Goal: Task Accomplishment & Management: Contribute content

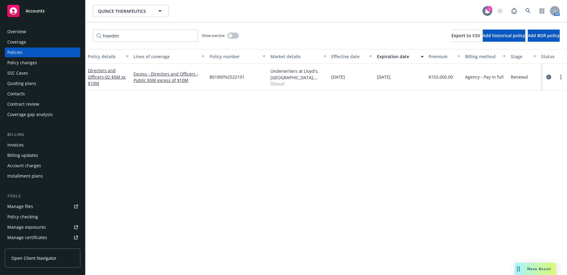
click at [487, 9] on div "1" at bounding box center [489, 7] width 5 height 5
click at [525, 9] on icon at bounding box center [527, 10] width 5 height 5
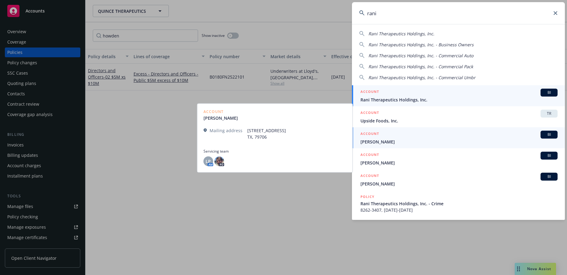
type input "rani"
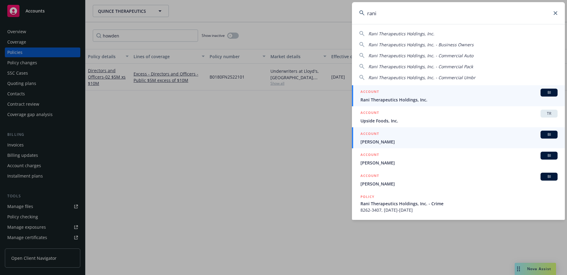
click at [396, 100] on span "Rani Therapeutics Holdings, Inc." at bounding box center [459, 99] width 197 height 6
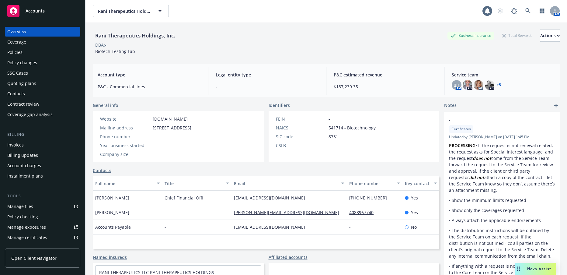
click at [16, 53] on div "Policies" at bounding box center [14, 52] width 15 height 10
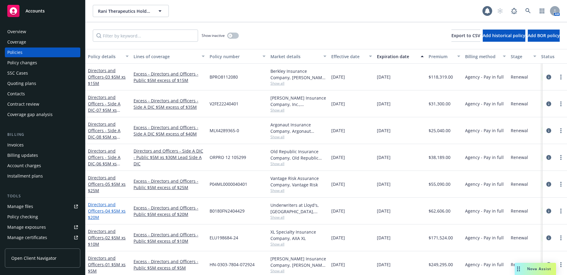
click at [96, 212] on link "Directors and Officers - 04 $5M xs $20M" at bounding box center [107, 210] width 38 height 19
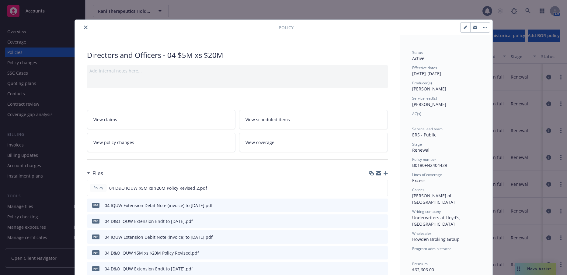
click at [84, 27] on icon "close" at bounding box center [86, 28] width 4 height 4
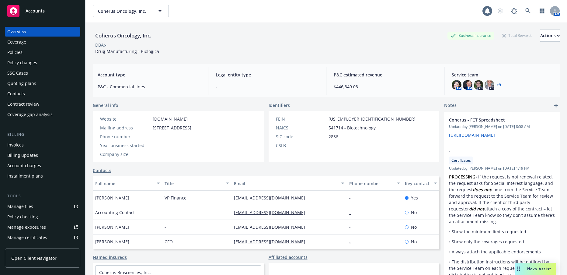
click at [18, 145] on div "Invoices" at bounding box center [15, 145] width 16 height 10
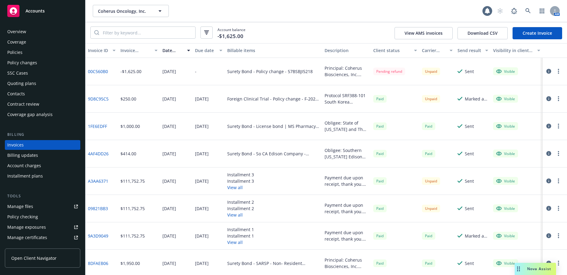
click at [102, 71] on link "00C560B0" at bounding box center [98, 71] width 20 height 6
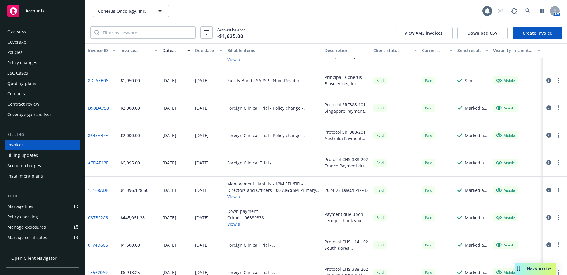
scroll to position [213, 0]
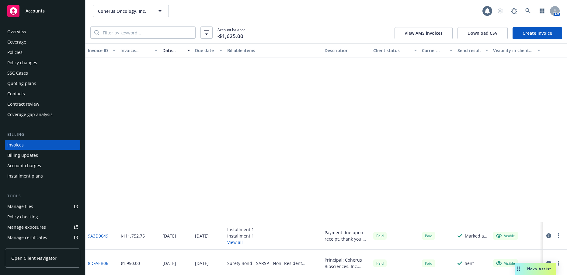
scroll to position [213, 0]
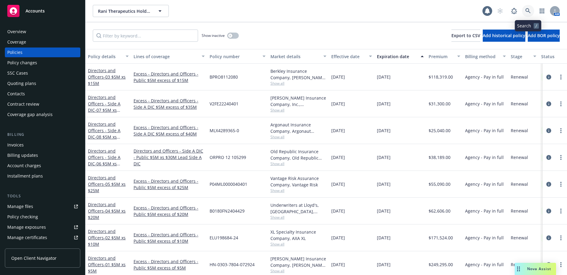
click at [528, 10] on icon at bounding box center [527, 10] width 5 height 5
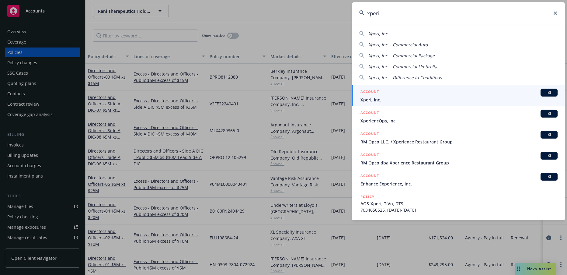
type input "xperi"
click at [371, 99] on span "Xperi, Inc." at bounding box center [459, 99] width 197 height 6
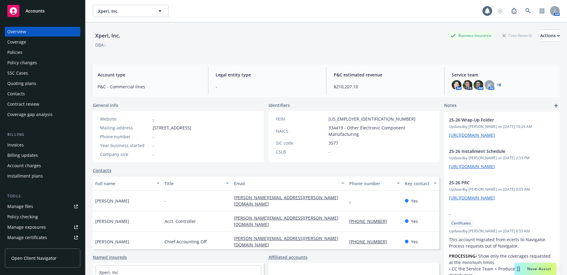
click at [31, 205] on div "Manage files" at bounding box center [20, 206] width 26 height 10
click at [525, 10] on icon at bounding box center [527, 10] width 5 height 5
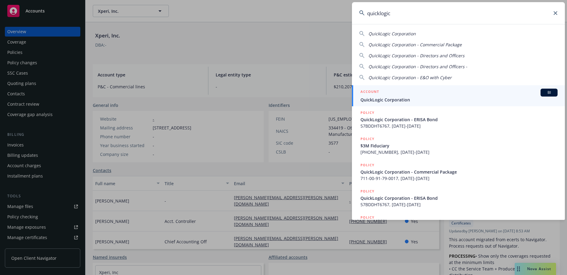
type input "quicklogic"
click at [394, 100] on span "QuickLogic Corporation" at bounding box center [459, 99] width 197 height 6
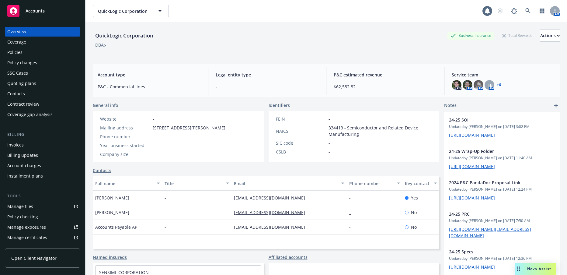
click at [27, 207] on div "Manage files" at bounding box center [20, 206] width 26 height 10
click at [525, 11] on icon at bounding box center [527, 10] width 5 height 5
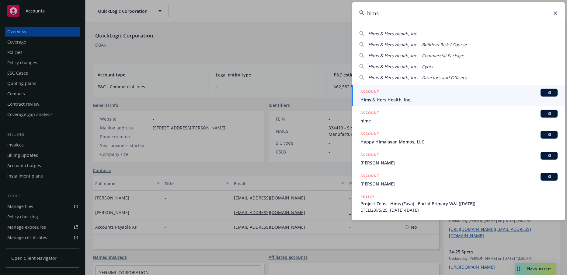
type input "hims"
click at [392, 100] on span "Hims & Hers Health, Inc." at bounding box center [459, 99] width 197 height 6
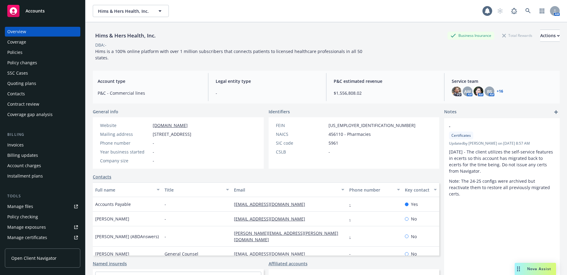
click at [27, 206] on div "Manage files" at bounding box center [20, 206] width 26 height 10
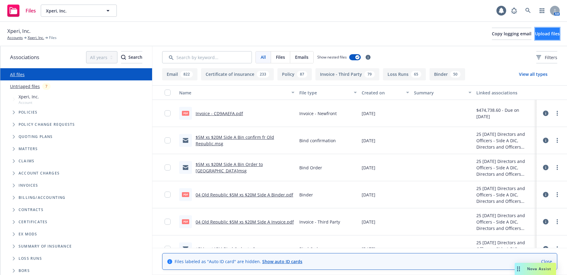
click at [545, 35] on span "Upload files" at bounding box center [547, 34] width 25 height 6
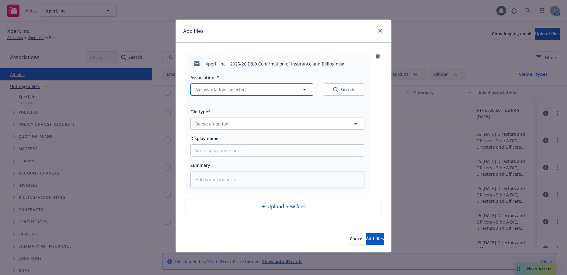
click at [210, 89] on span "No associations selected" at bounding box center [221, 89] width 50 height 6
type textarea "x"
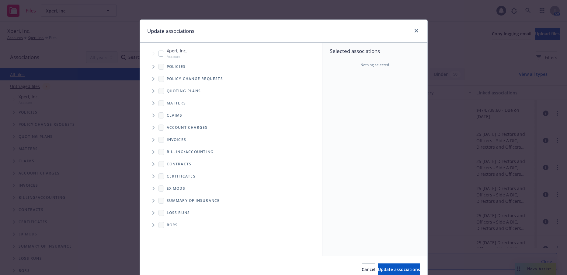
click at [152, 66] on icon "Tree Example" at bounding box center [153, 67] width 2 height 4
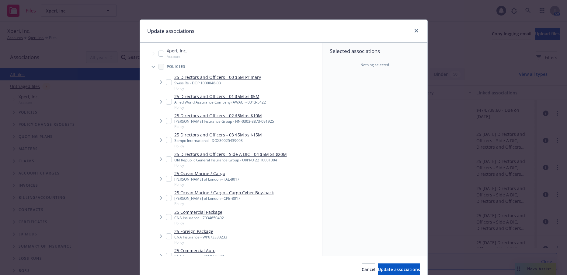
click at [168, 83] on input "Tree Example" at bounding box center [169, 82] width 6 height 6
checkbox input "true"
click at [388, 268] on span "Update associations" at bounding box center [399, 269] width 42 height 6
type textarea "x"
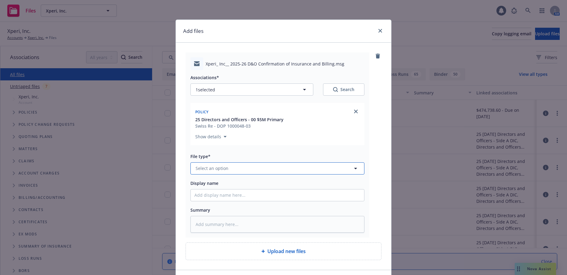
click at [218, 165] on span "Select an option" at bounding box center [212, 168] width 33 height 6
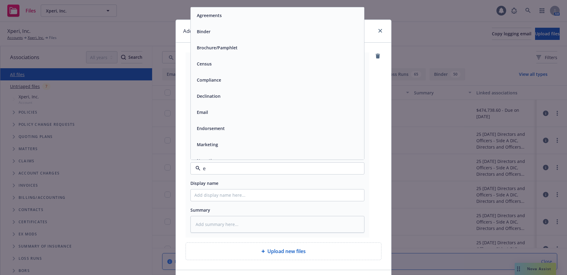
type input "em"
click at [204, 32] on span "Email" at bounding box center [202, 31] width 11 height 6
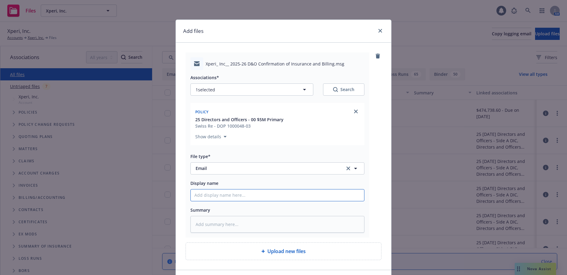
click at [241, 197] on input "Display name" at bounding box center [277, 195] width 173 height 12
type textarea "x"
type input "20"
type textarea "x"
type input "202"
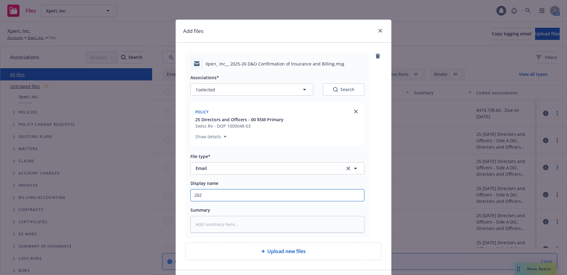
type textarea "x"
type input "2025"
type textarea "x"
type input "2025-"
type textarea "x"
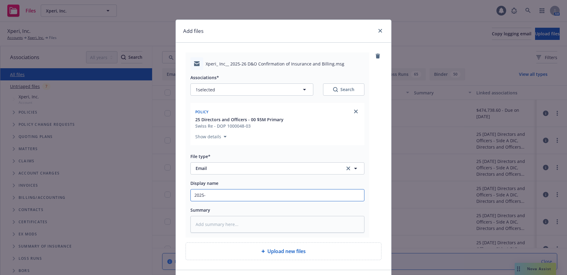
type input "2025-2"
type textarea "x"
type input "2025-26"
type textarea "x"
type input "2025-26"
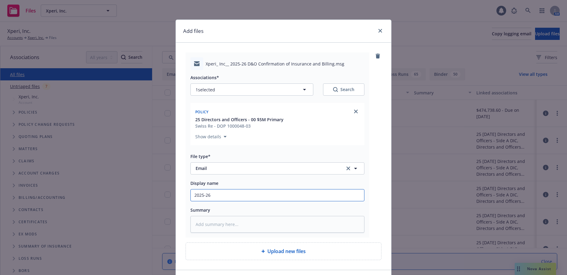
type textarea "x"
type input "2025-26 D"
type textarea "x"
type input "2025-26 D&"
type textarea "x"
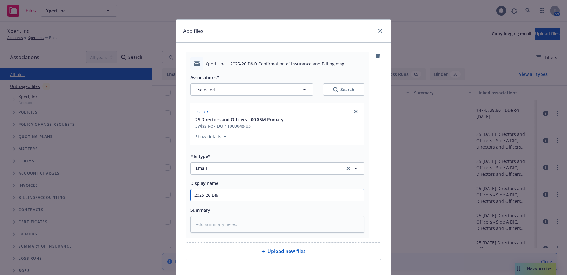
type input "2025-26 D&O"
type textarea "x"
type input "2025-26 D&O"
type textarea "x"
type input "2025-26 D&O C"
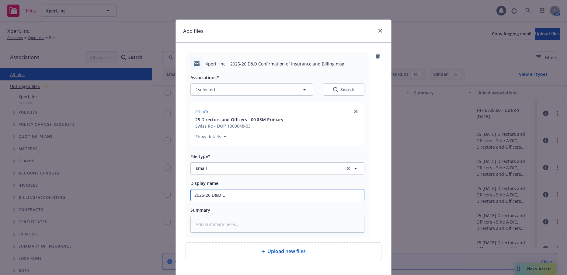
type textarea "x"
type input "2025-26 D&O CO"
type textarea "x"
type input "2025-26 D&O COI"
type textarea "x"
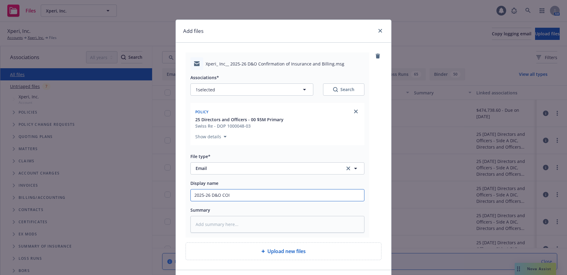
type input "2025-26 D&O COI"
type textarea "x"
type input "2025-26 D&O COI a"
type textarea "x"
type input "2025-26 D&O COI an"
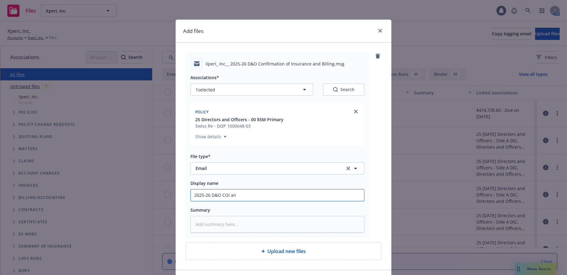
type textarea "x"
type input "2025-26 D&O COI and"
type textarea "x"
type input "2025-26 D&O COI and"
type textarea "x"
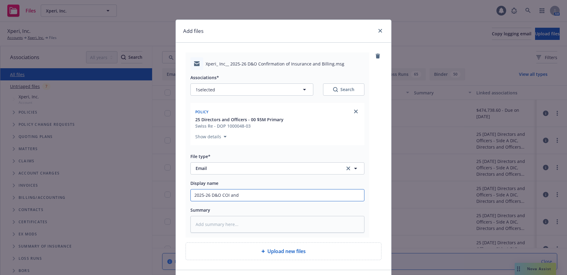
type input "2025-26 D&O COI and b"
type textarea "x"
type input "2025-26 D&O COI and bi"
type textarea "x"
type input "2025-26 D&O COI and bil"
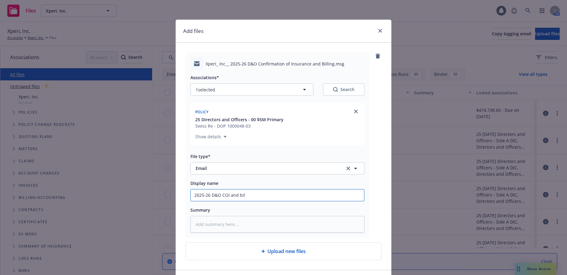
type textarea "x"
type input "2025-26 D&O COI and bill"
type textarea "x"
type input "2025-26 D&O COI and billi"
type textarea "x"
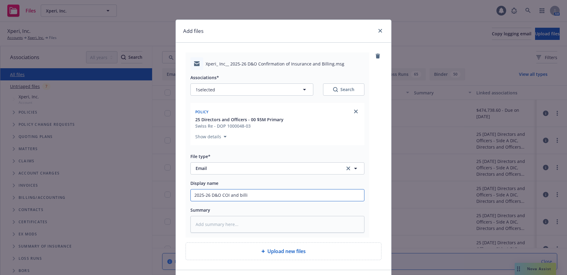
type input "2025-26 D&O COI and billin"
type textarea "x"
type input "2025-26 D&O COI and billing"
type textarea "x"
type input "2025-26 D&O COI and billing"
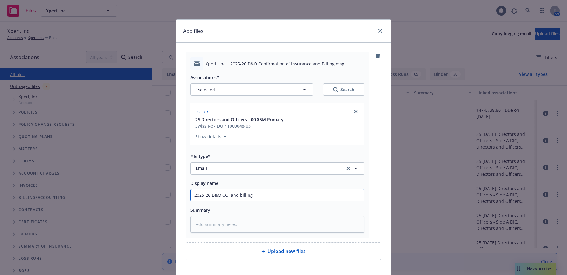
type textarea "x"
type input "2025-26 D&O COI and billing t"
type textarea "x"
type input "2025-26 D&O COI and billing to"
type textarea "x"
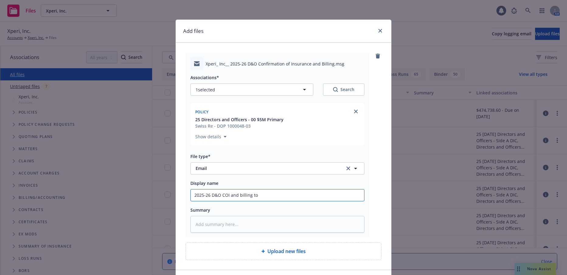
type input "2025-26 D&O COI and billing to"
type textarea "x"
type input "2025-26 D&O COI and billing to cl"
type textarea "x"
type input "2025-26 D&O COI and billing to cle"
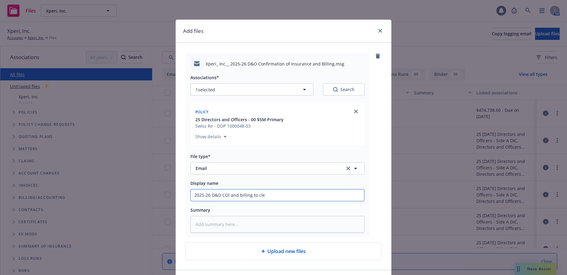
type textarea "x"
type input "2025-26 D&O COI and billing to cl"
type textarea "x"
type input "2025-26 D&O COI and billing to c"
type textarea "x"
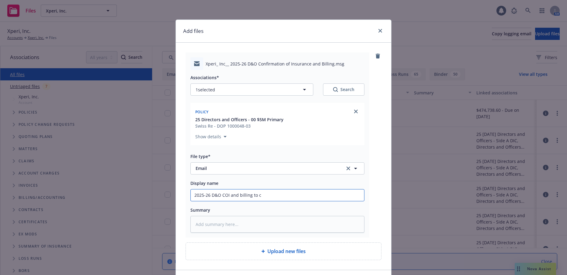
type input "2025-26 D&O COI and billing to"
type textarea "x"
type input "2025-26 D&O COI and billing to C"
type textarea "x"
type input "2025-26 D&O COI and billing to Cl"
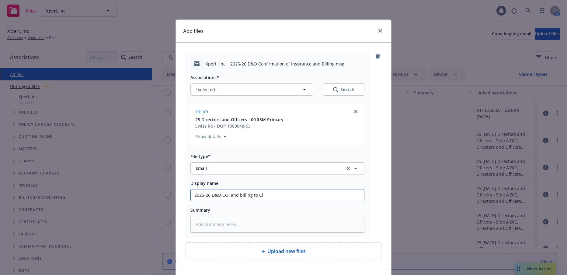
type textarea "x"
type input "2025-26 D&O COI and billing to Cli"
type textarea "x"
type input "2025-26 D&O COI and billing to Clie"
type textarea "x"
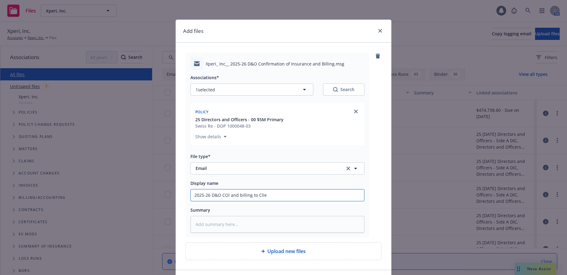
type input "2025-26 D&O COI and billing to Clien"
type textarea "x"
type input "2025-26 D&O COI and billing to Client"
type textarea "x"
type input "2025-26 D&O COI and illing to Client"
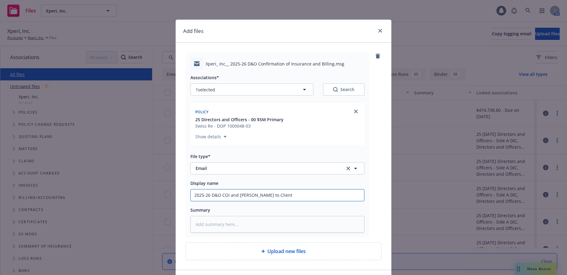
type textarea "x"
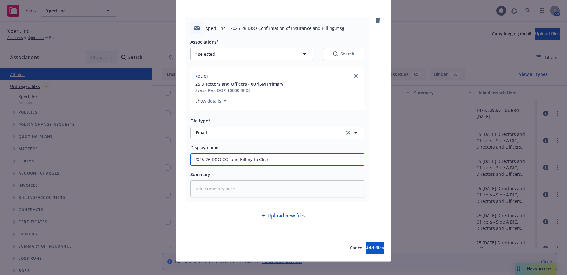
scroll to position [42, 0]
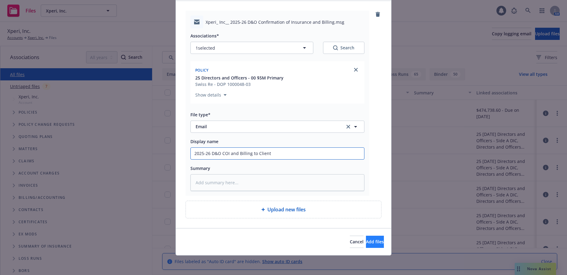
type input "2025-26 D&O COI and Billing to Client"
click at [366, 241] on span "Add files" at bounding box center [375, 242] width 18 height 6
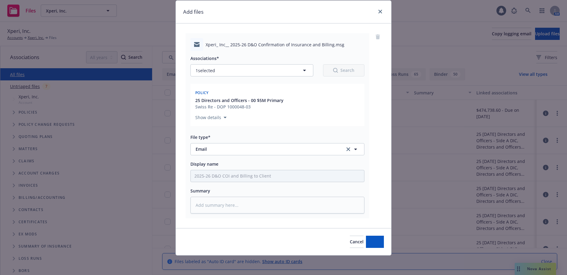
scroll to position [19, 0]
type textarea "x"
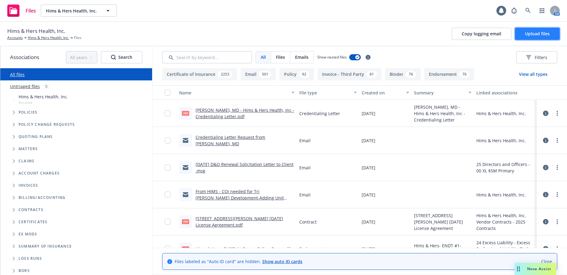
click at [534, 34] on span "Upload files" at bounding box center [537, 34] width 25 height 6
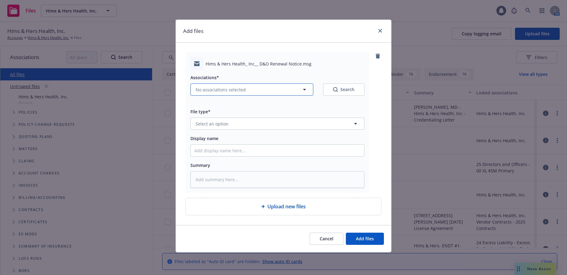
click at [305, 89] on icon "button" at bounding box center [304, 90] width 3 height 2
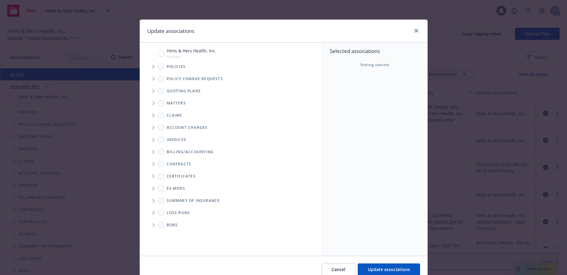
click at [152, 66] on icon "Tree Example" at bounding box center [153, 67] width 2 height 4
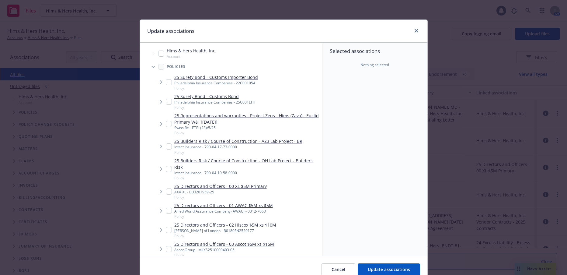
type textarea "x"
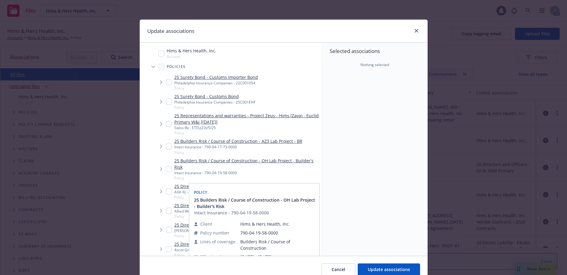
scroll to position [61, 0]
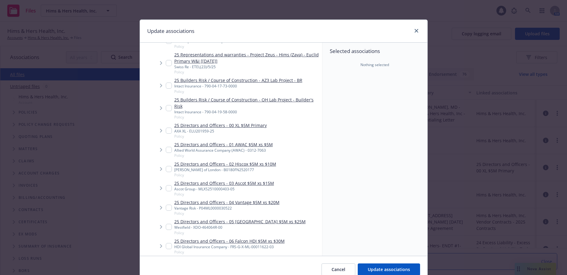
drag, startPoint x: 167, startPoint y: 149, endPoint x: 316, endPoint y: 172, distance: 151.1
click at [167, 149] on input "Tree Example" at bounding box center [169, 150] width 6 height 6
checkbox input "true"
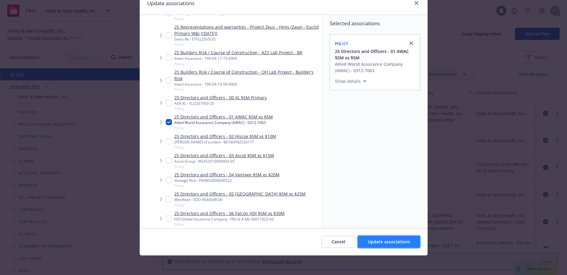
click at [399, 244] on span "Update associations" at bounding box center [389, 242] width 42 height 6
type textarea "x"
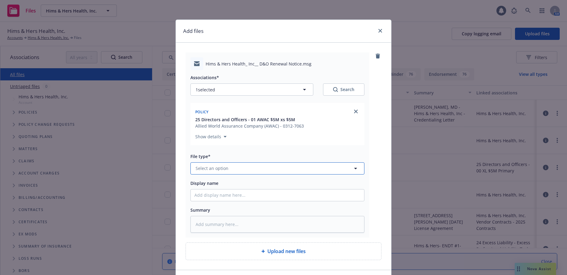
click at [222, 168] on span "Select an option" at bounding box center [212, 168] width 33 height 6
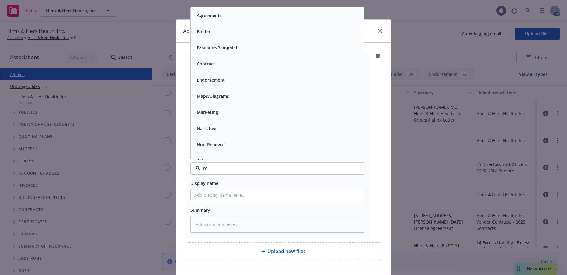
type input "ren"
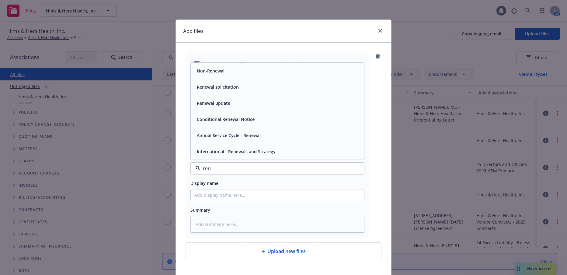
click at [231, 119] on span "Conditional Renewal Notice" at bounding box center [226, 119] width 58 height 6
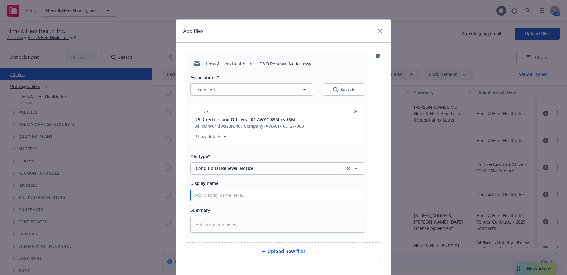
click at [234, 198] on input "Display name" at bounding box center [277, 195] width 173 height 12
click at [220, 195] on input "Display name" at bounding box center [277, 195] width 173 height 12
type textarea "x"
type input "2"
type textarea "x"
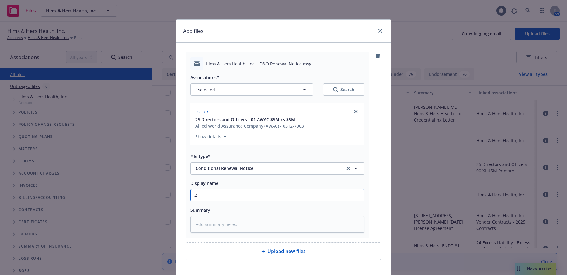
type input "20"
type textarea "x"
type input "202"
type textarea "x"
type input "2026"
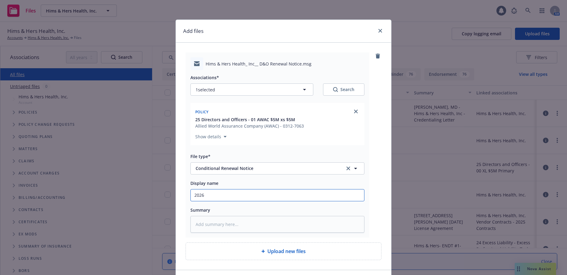
type textarea "x"
type input "2026 D"
type textarea "x"
type input "2026 D&"
type textarea "x"
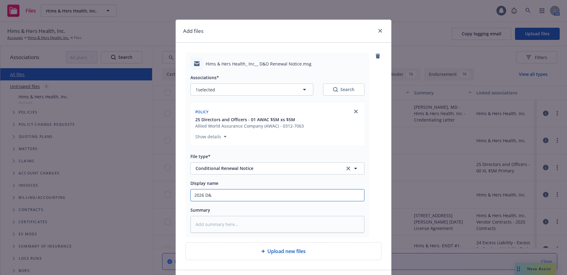
type input "2026 D&O"
type textarea "x"
type input "2026 D&O"
type textarea "x"
type input "2026 D&O R"
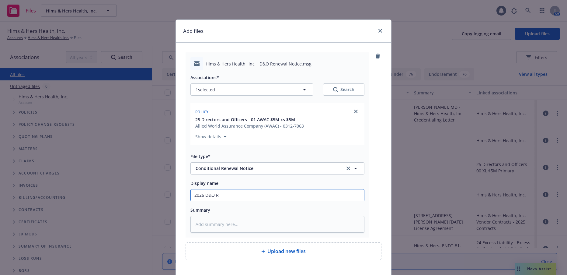
type textarea "x"
type input "2026 D&O Re"
type textarea "x"
type input "2026 D&O [PERSON_NAME]"
type textarea "x"
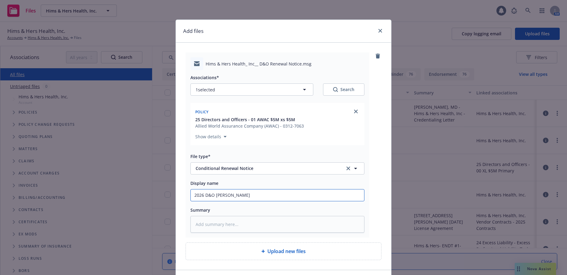
type input "2026 D&O Renew"
type textarea "x"
type input "2026 D&O Renewa"
type textarea "x"
type input "2026 D&O Renewal"
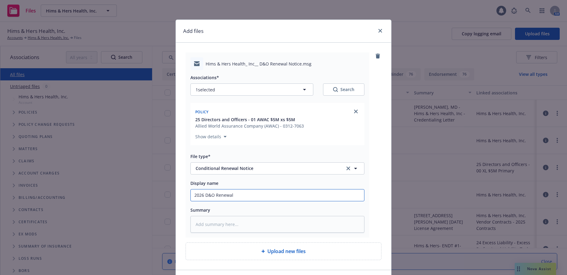
type textarea "x"
type input "2026 D&O Renewal"
type textarea "x"
type input "2026 D&O Renewal N"
type textarea "x"
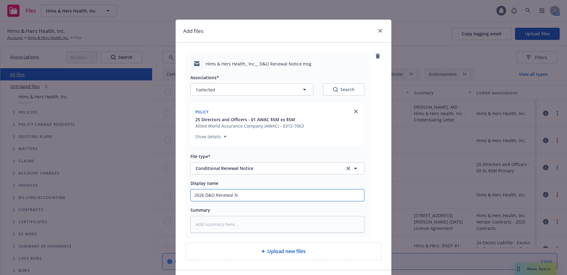
type input "2026 D&O Renewal No"
type textarea "x"
type input "2026 D&O Renewal Not"
type textarea "x"
type input "2026 D&O Renewal Noti"
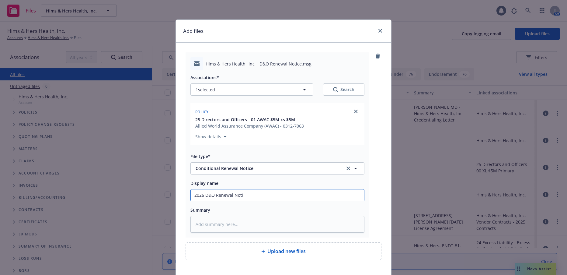
type textarea "x"
type input "2026 D&O Renewal Notice"
type textarea "x"
type input "2026 D&O Renewal Notice"
type textarea "x"
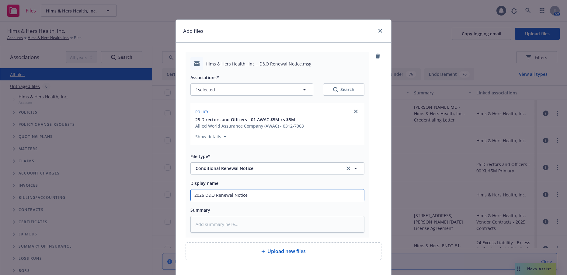
type input "2026 D&O Renewal Notice t"
type textarea "x"
type input "2026 D&O Renewal Notice to"
type textarea "x"
type input "2026 D&O Renewal Notice to C"
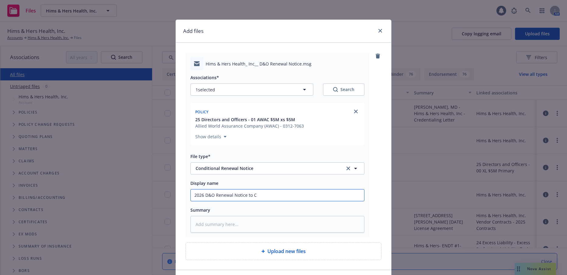
type textarea "x"
type input "2026 D&O Renewal Notice to Cl"
type textarea "x"
type input "2026 D&O Renewal Notice to Cli"
type textarea "x"
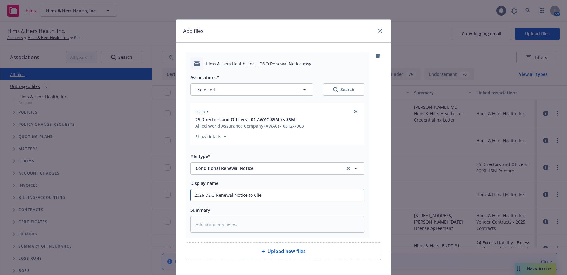
type input "2026 D&O Renewal Notice to Clien"
type textarea "x"
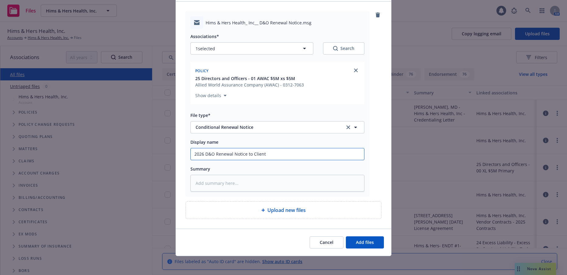
scroll to position [42, 0]
type input "2026 D&O Renewal Notice to Client"
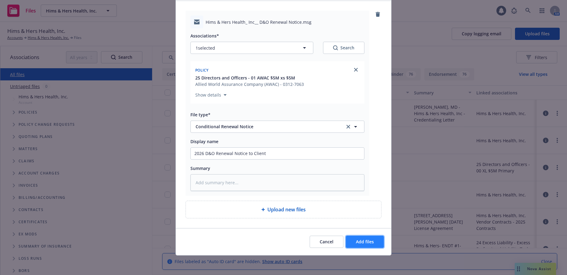
click at [361, 242] on span "Add files" at bounding box center [365, 242] width 18 height 6
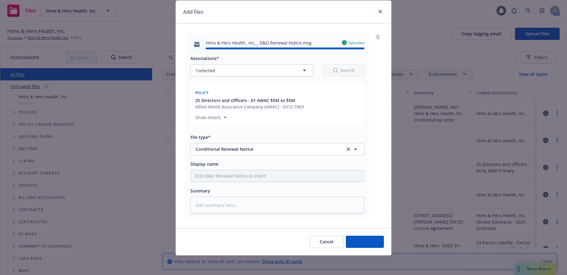
type textarea "x"
